Goal: Use online tool/utility: Utilize a website feature to perform a specific function

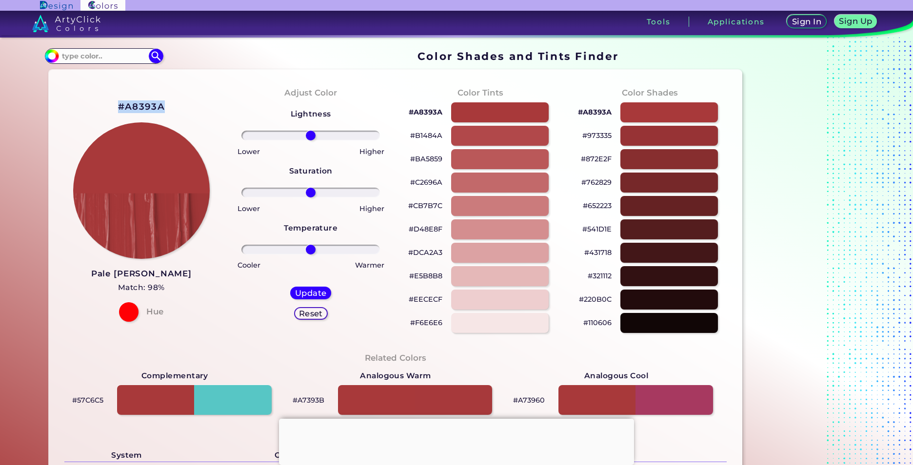
drag, startPoint x: 112, startPoint y: 106, endPoint x: 170, endPoint y: 106, distance: 58.0
click at [170, 106] on div "#A8393A Pale Carmine Match: 98% Hue" at bounding box center [141, 210] width 169 height 265
drag, startPoint x: 170, startPoint y: 106, endPoint x: 156, endPoint y: 107, distance: 14.2
copy h2 "#A8393A"
